Goal: Task Accomplishment & Management: Use online tool/utility

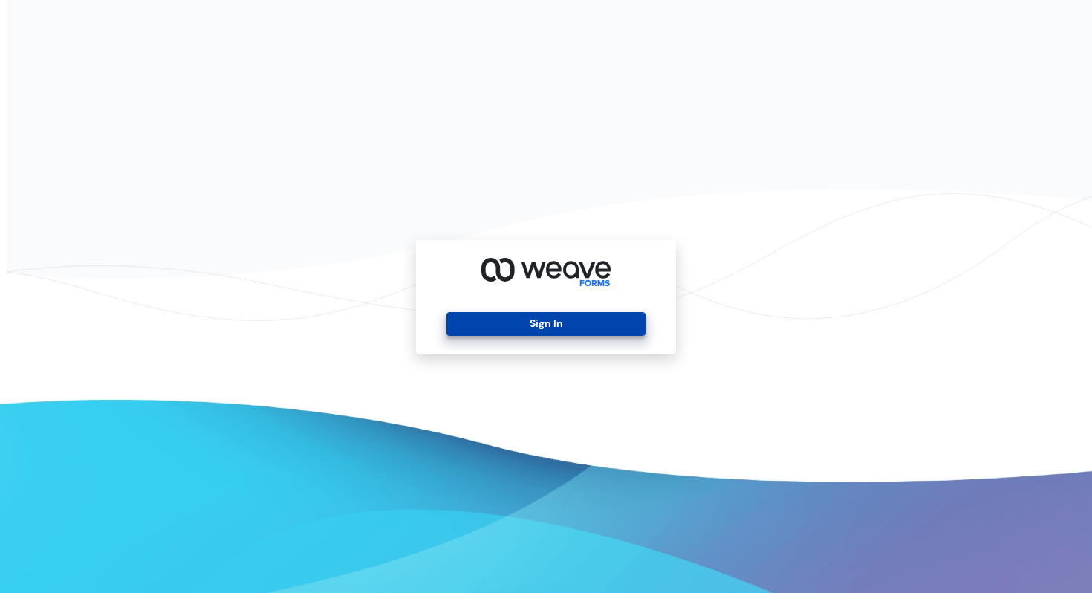
click at [563, 322] on button "Sign In" at bounding box center [546, 324] width 198 height 24
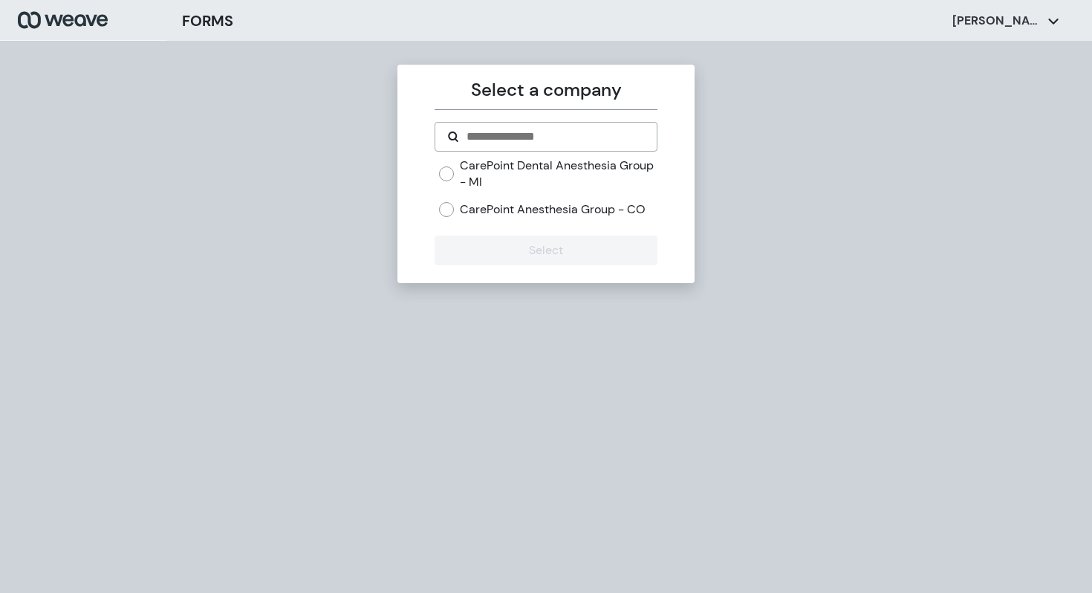
click at [433, 173] on div "Select a company CarePoint Dental Anesthesia Group - MI CarePoint Anesthesia Gr…" at bounding box center [546, 174] width 297 height 218
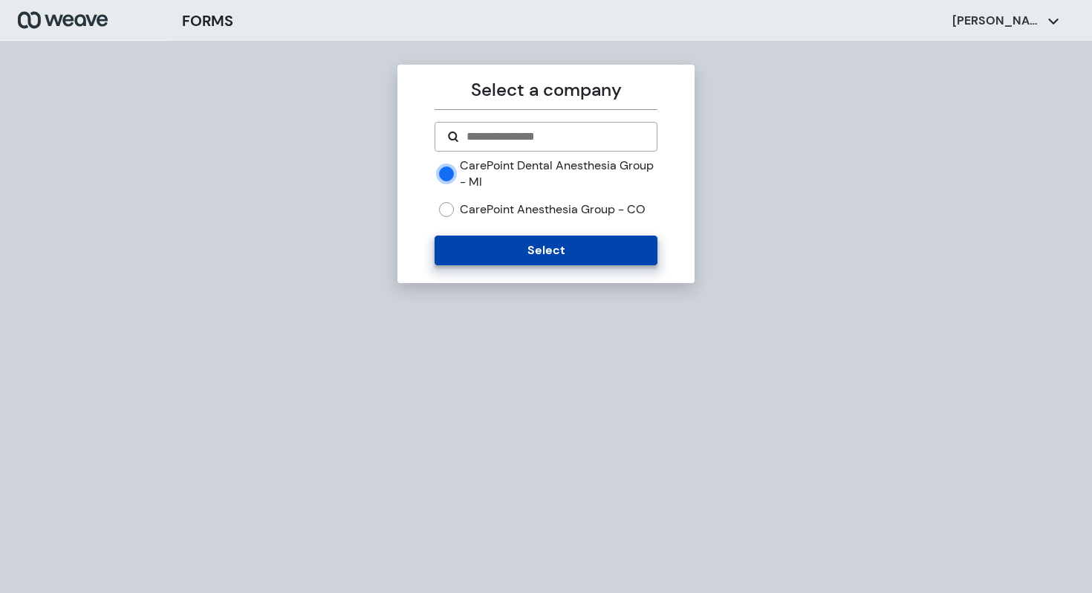
click at [500, 247] on button "Select" at bounding box center [546, 251] width 222 height 30
